Goal: Transaction & Acquisition: Purchase product/service

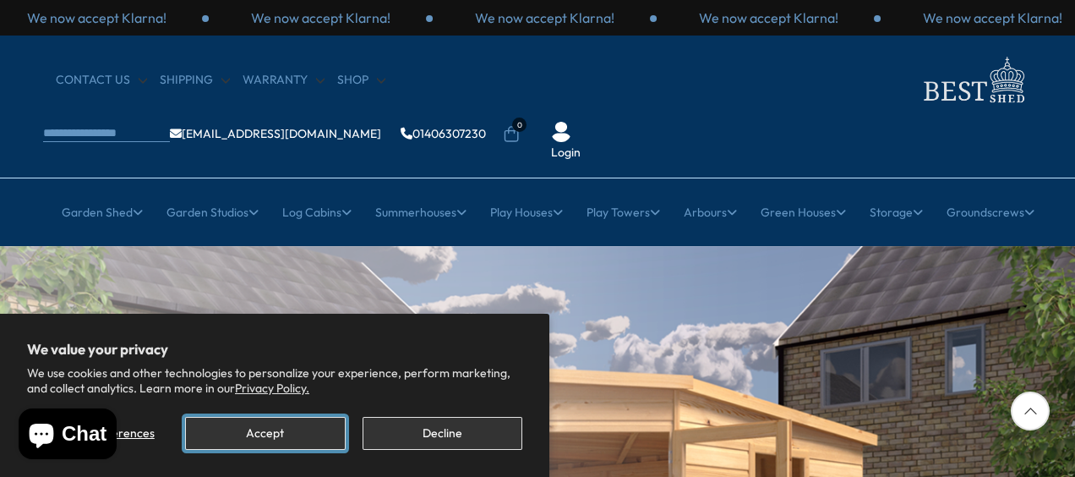
click at [291, 423] on button "Accept" at bounding box center [265, 433] width 160 height 33
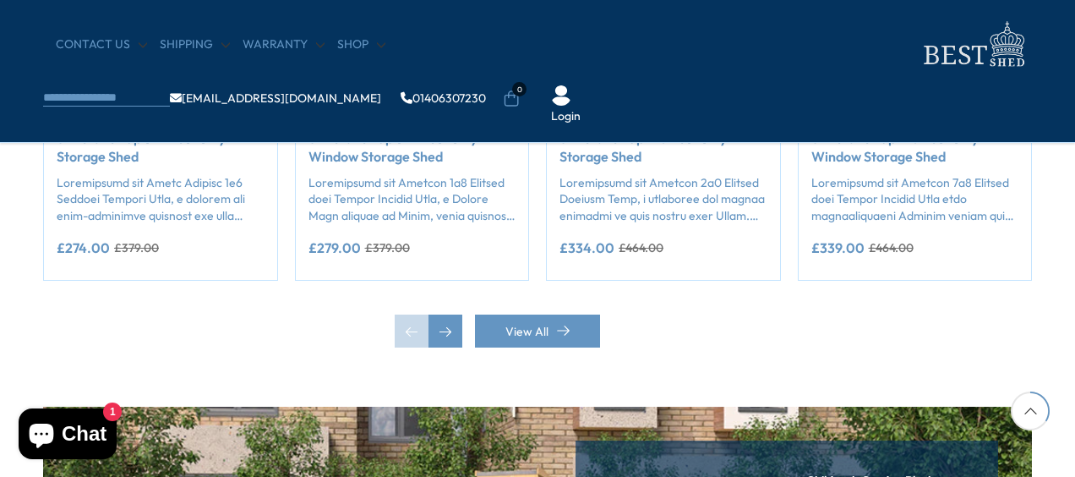
scroll to position [1654, 0]
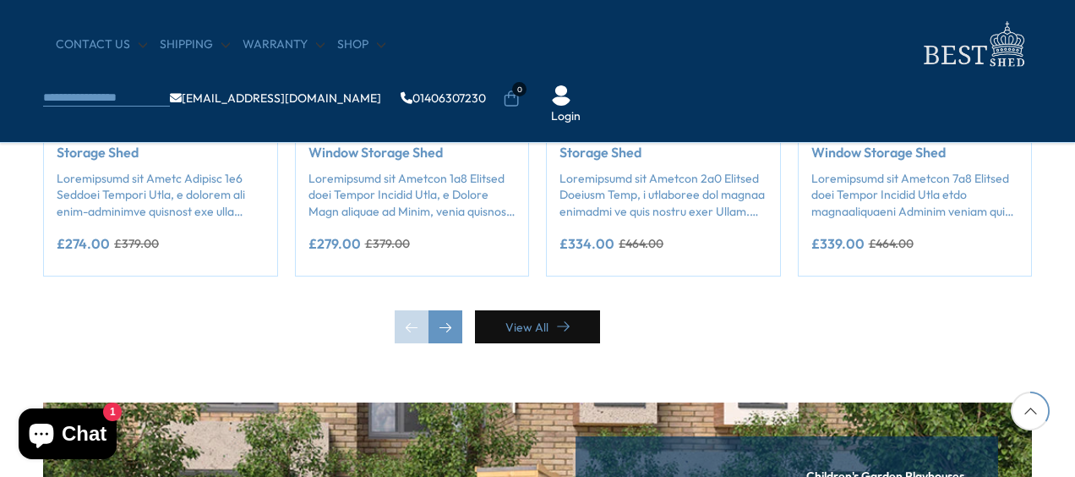
click at [528, 322] on link "View All" at bounding box center [537, 326] width 125 height 33
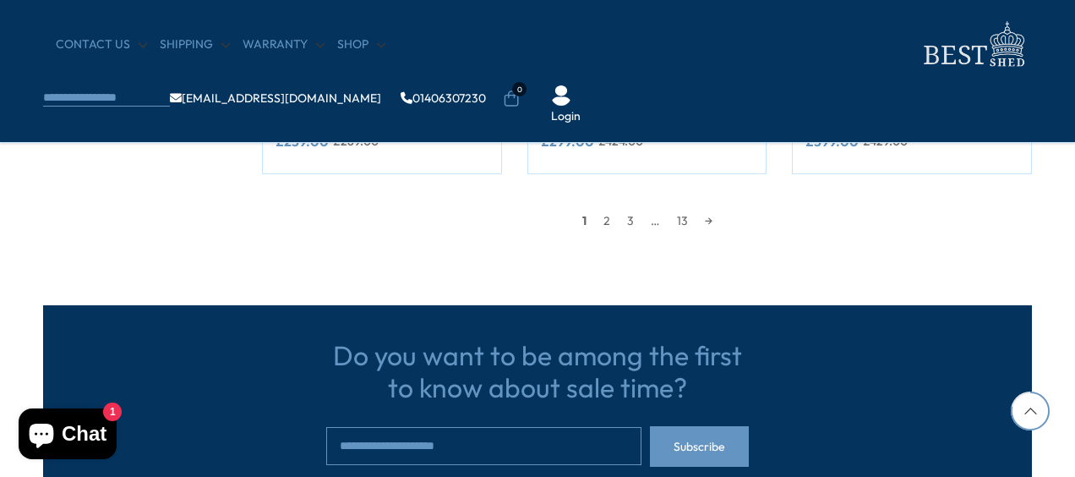
scroll to position [1658, 0]
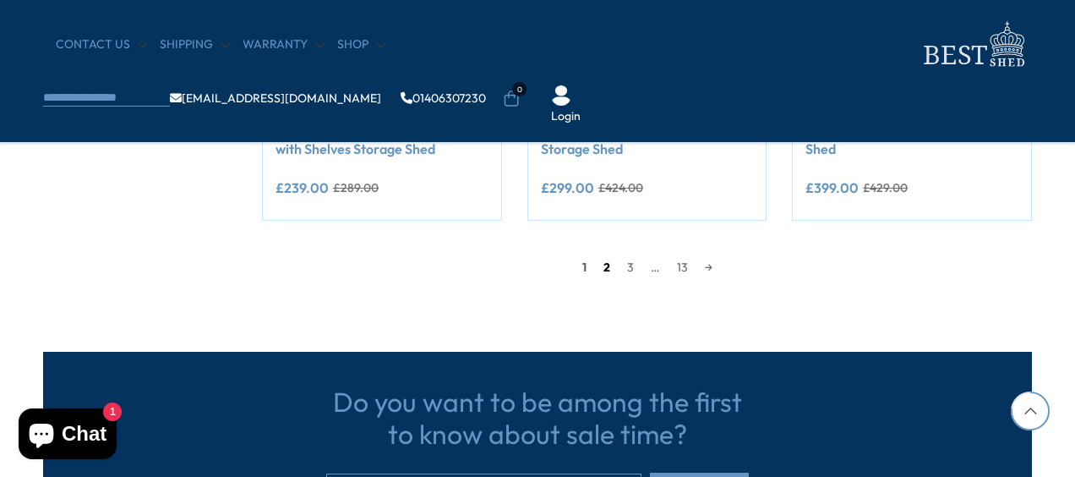
click at [604, 267] on link "2" at bounding box center [607, 266] width 24 height 25
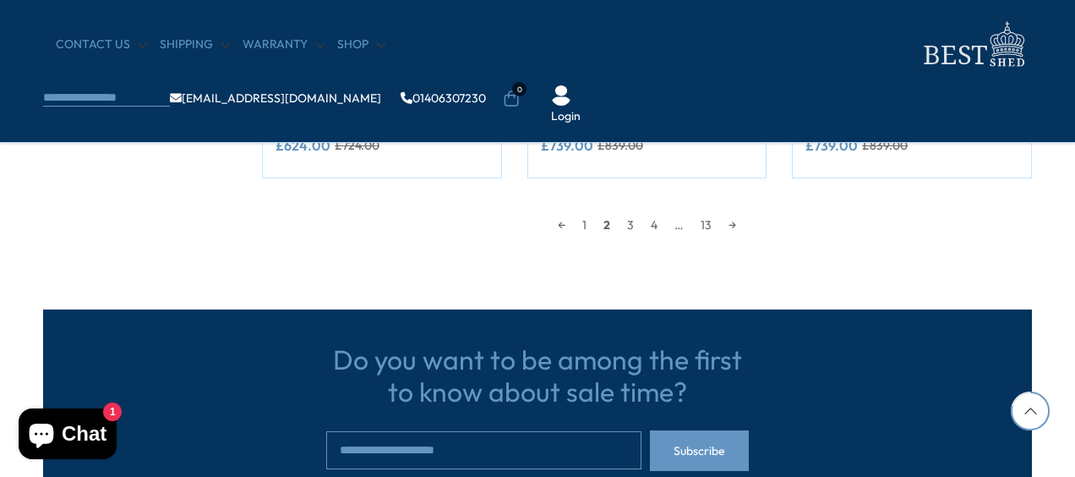
scroll to position [1702, 0]
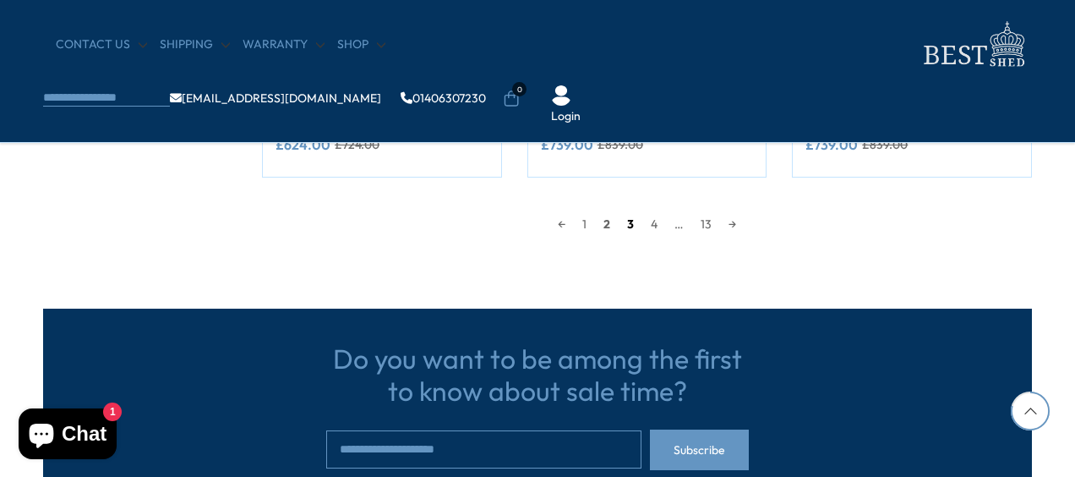
click at [631, 221] on link "3" at bounding box center [631, 223] width 24 height 25
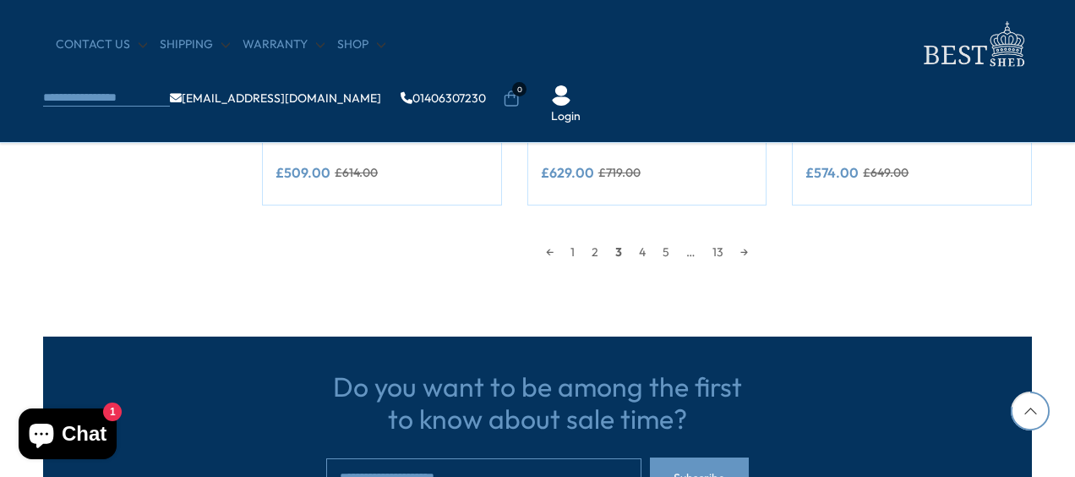
scroll to position [1692, 0]
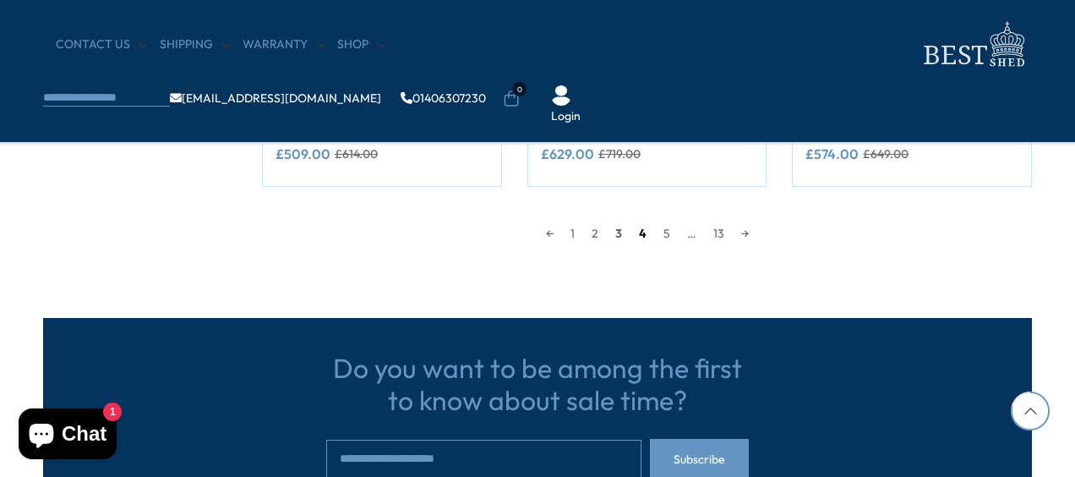
click at [644, 232] on link "4" at bounding box center [643, 233] width 25 height 25
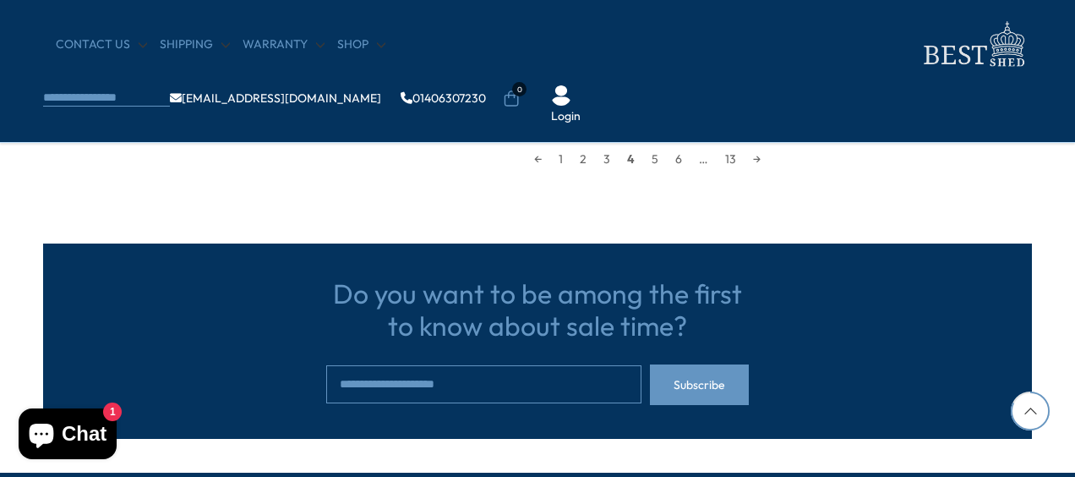
scroll to position [1772, 0]
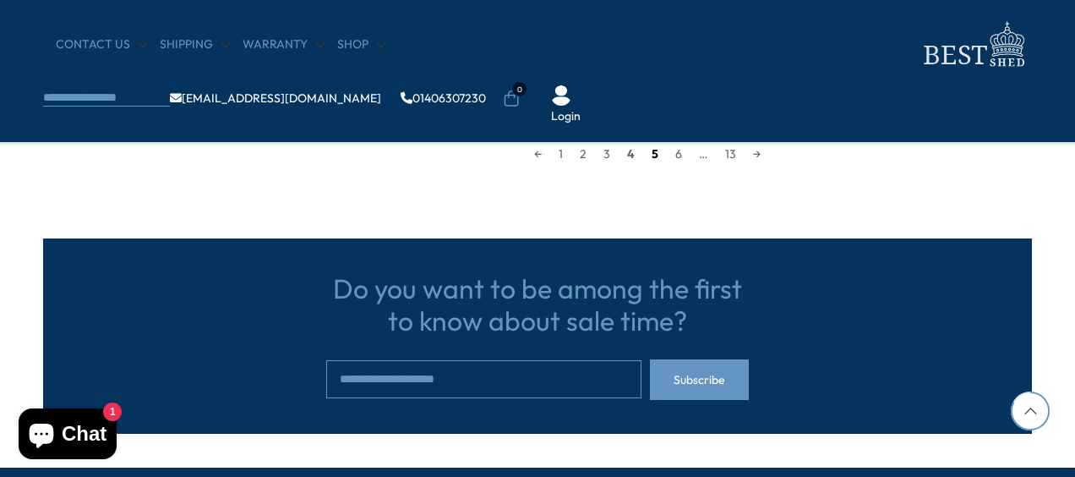
click at [651, 154] on link "5" at bounding box center [655, 153] width 24 height 25
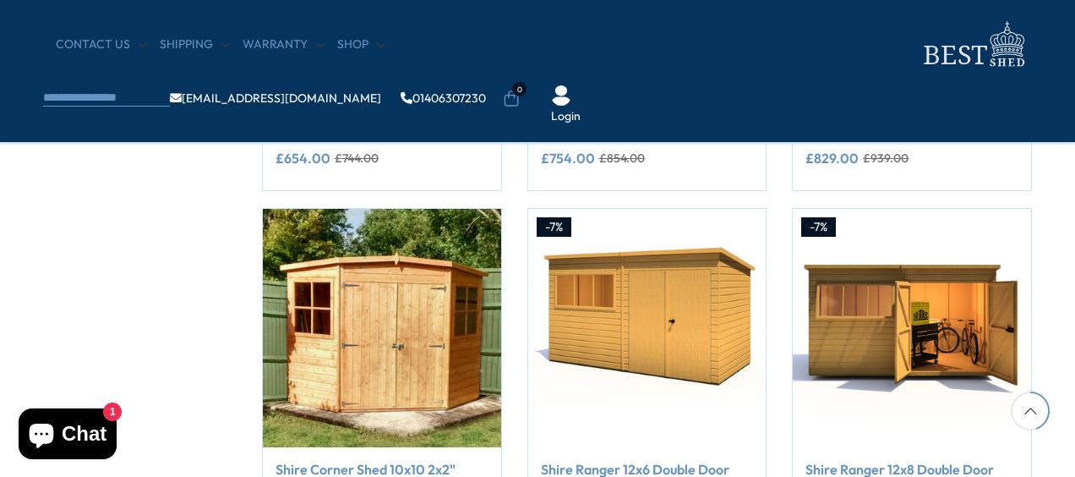
scroll to position [957, 0]
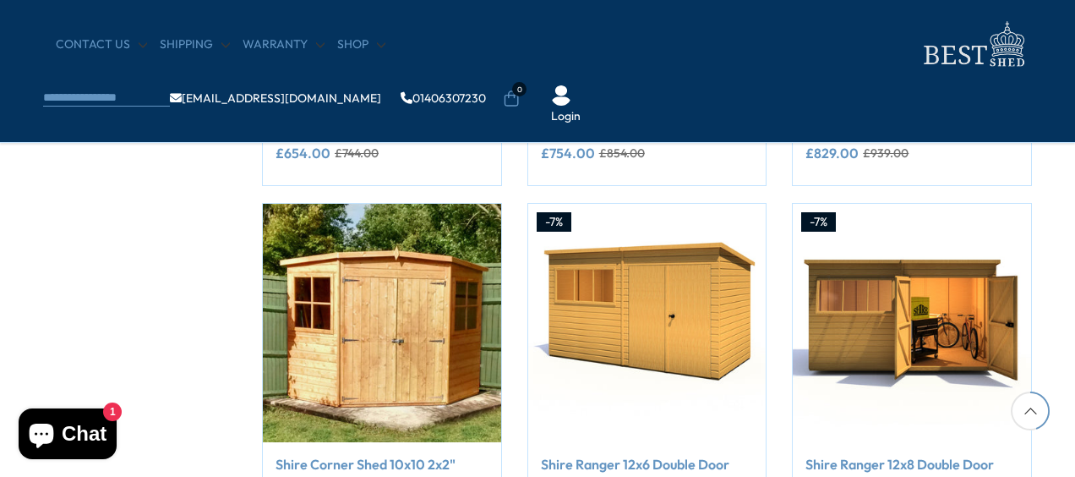
click at [651, 154] on div "£754.00 £854.00" at bounding box center [647, 153] width 213 height 14
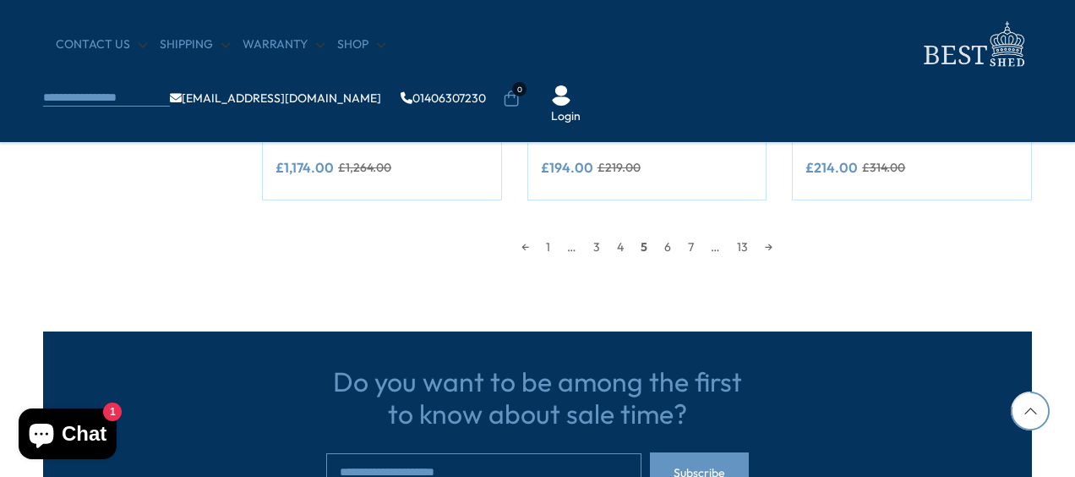
scroll to position [1682, 0]
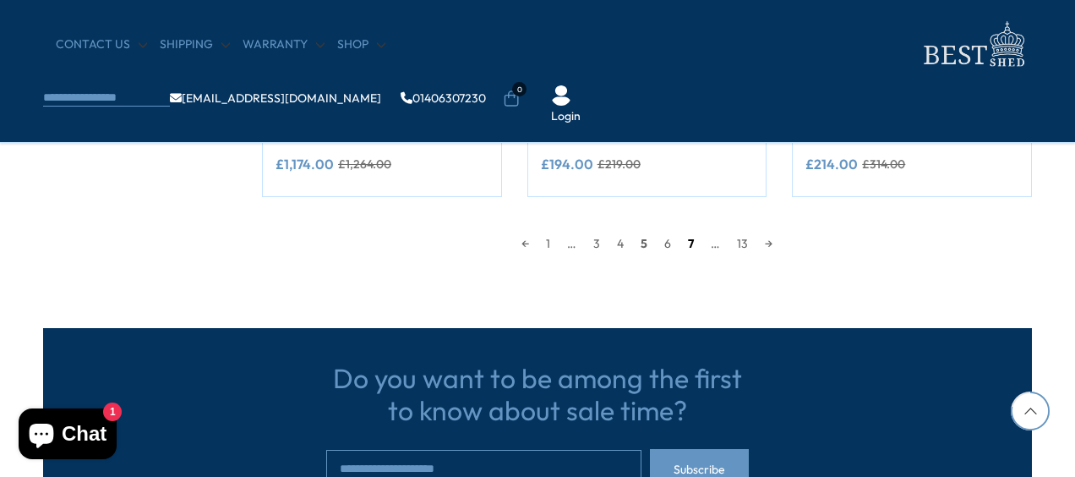
click at [698, 249] on link "7" at bounding box center [691, 243] width 23 height 25
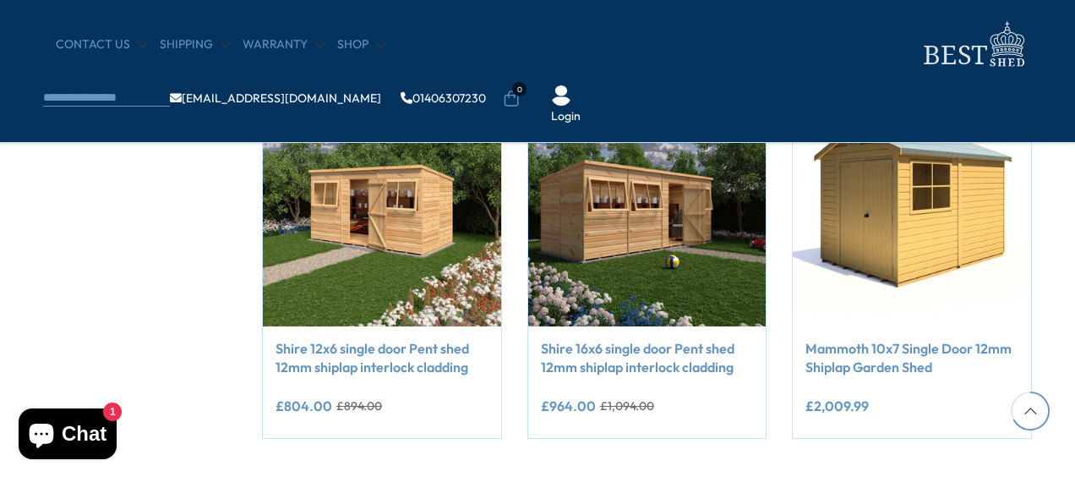
scroll to position [1439, 0]
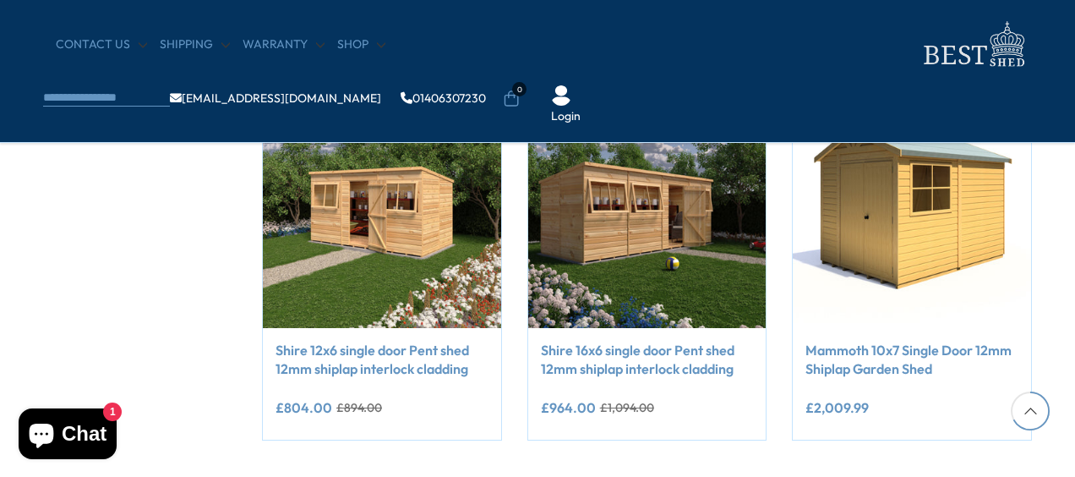
click at [698, 249] on img at bounding box center [647, 209] width 238 height 238
